Goal: Check status: Check status

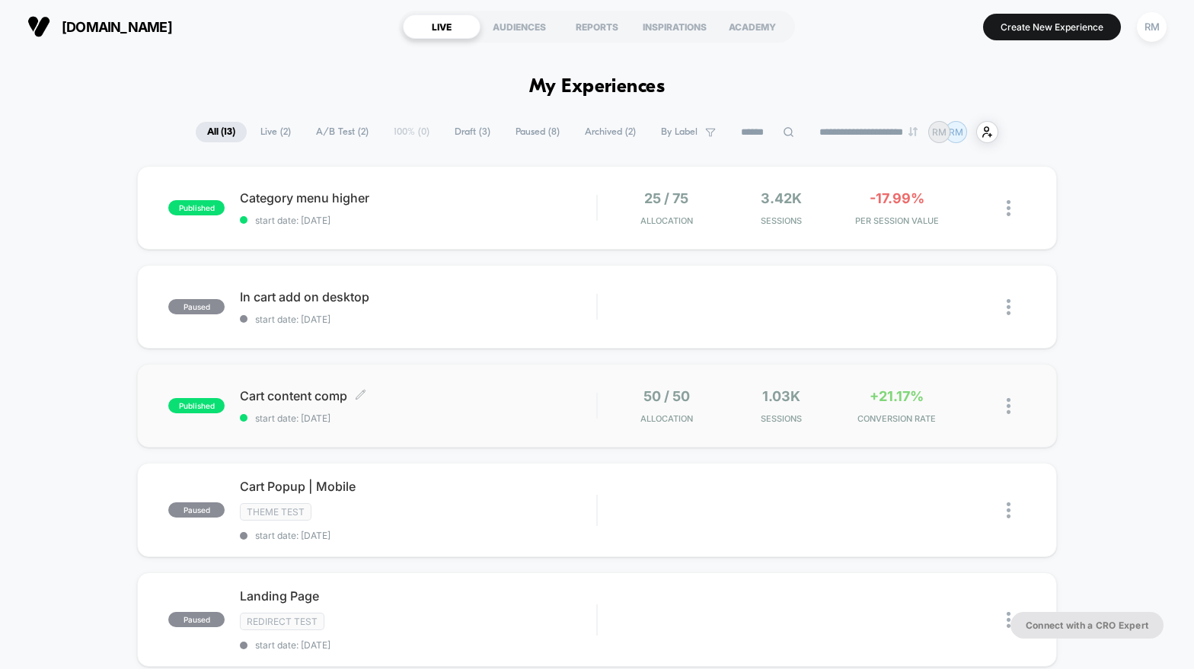
click at [521, 413] on span "start date: [DATE]" at bounding box center [418, 418] width 356 height 11
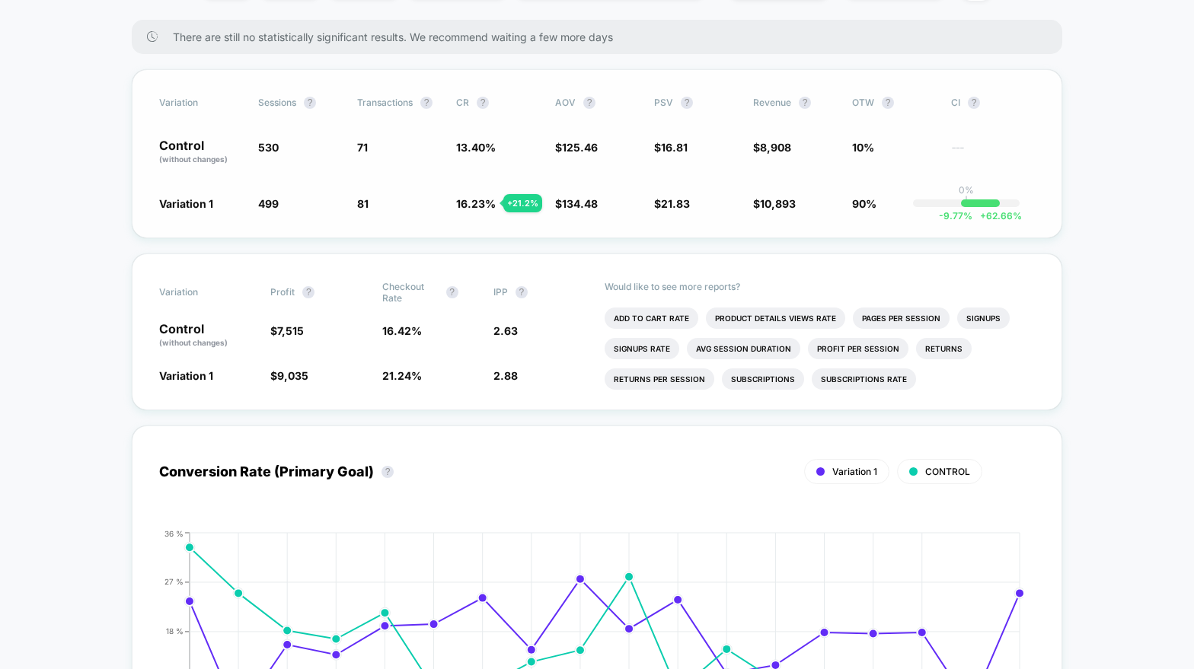
scroll to position [120, 0]
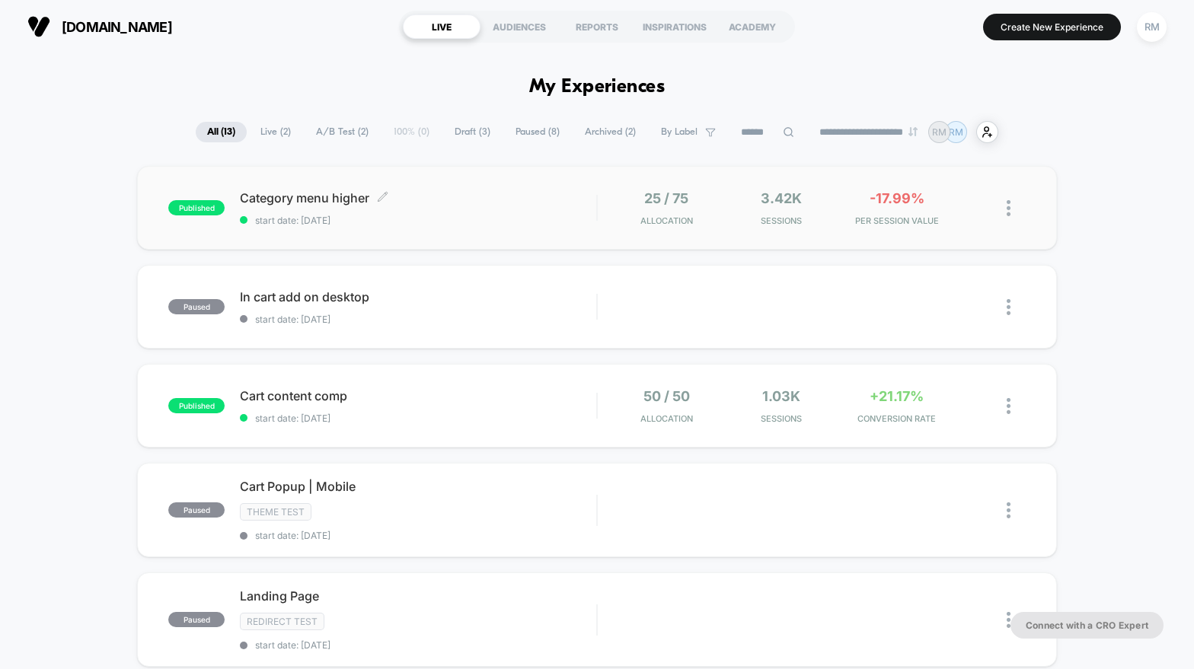
click at [507, 204] on span "Category menu higher Click to edit experience details" at bounding box center [418, 197] width 356 height 15
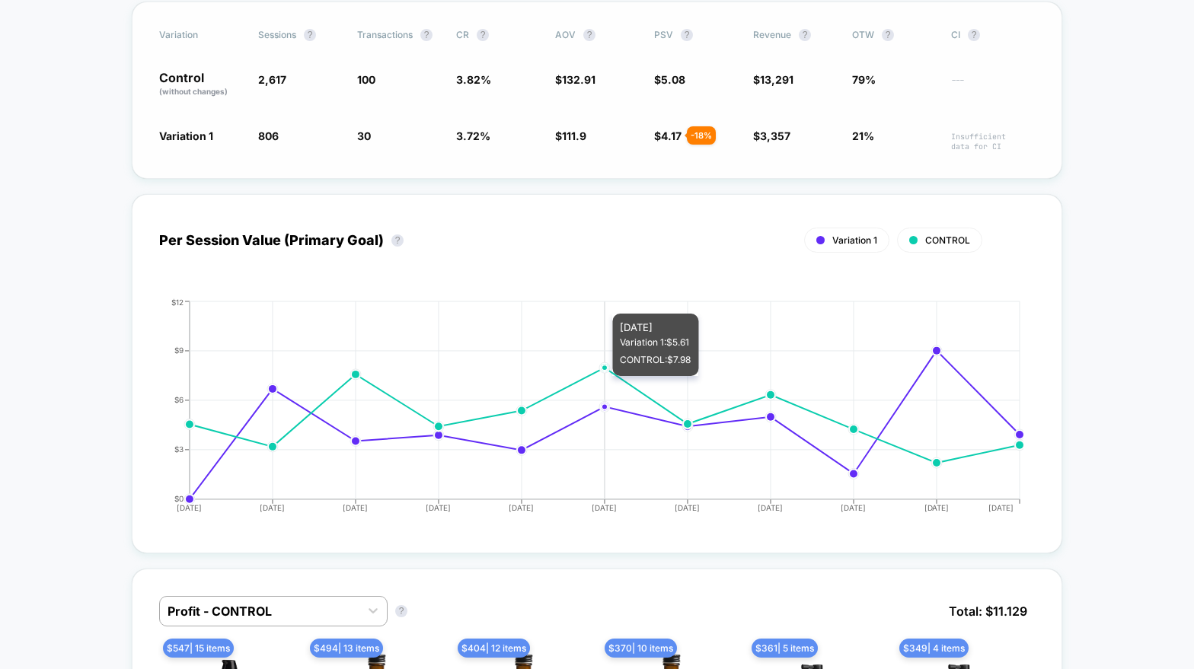
scroll to position [305, 0]
